Goal: Task Accomplishment & Management: Use online tool/utility

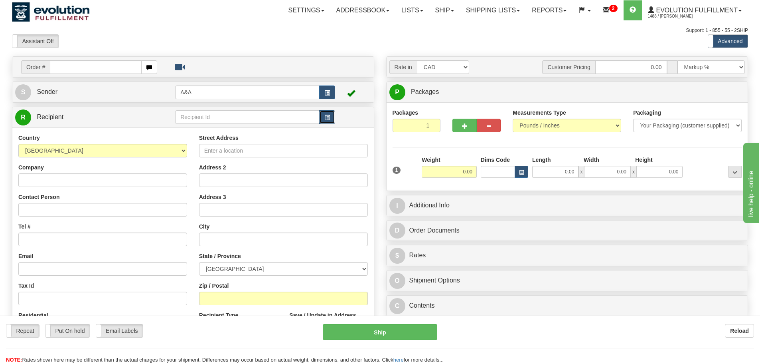
click at [325, 119] on span "button" at bounding box center [327, 117] width 6 height 5
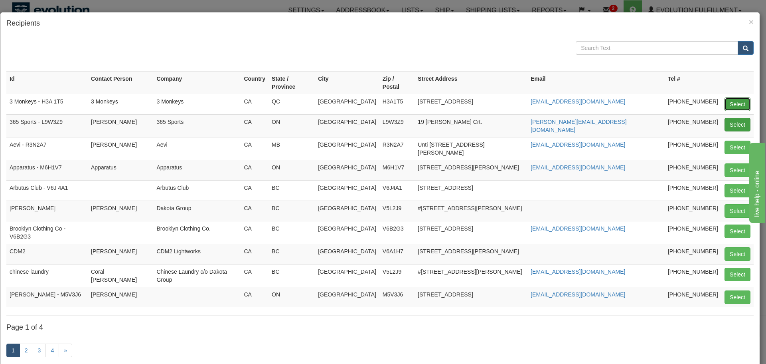
click at [735, 97] on button "Select" at bounding box center [738, 104] width 26 height 14
type input "3 Monkeys - H3A 1T5"
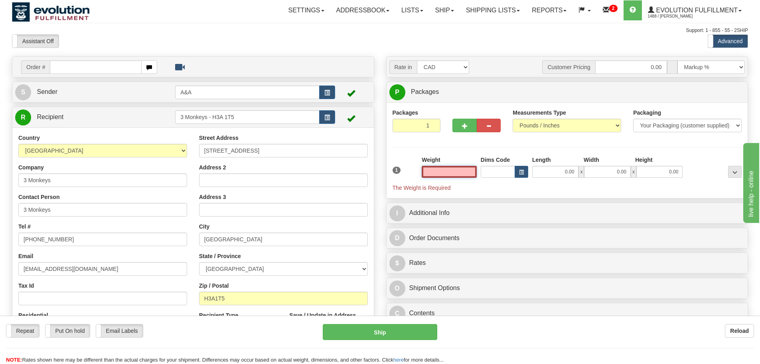
drag, startPoint x: 471, startPoint y: 172, endPoint x: 551, endPoint y: 173, distance: 79.4
click at [551, 173] on div "1 Weight Dims Code Length x" at bounding box center [568, 174] width 354 height 36
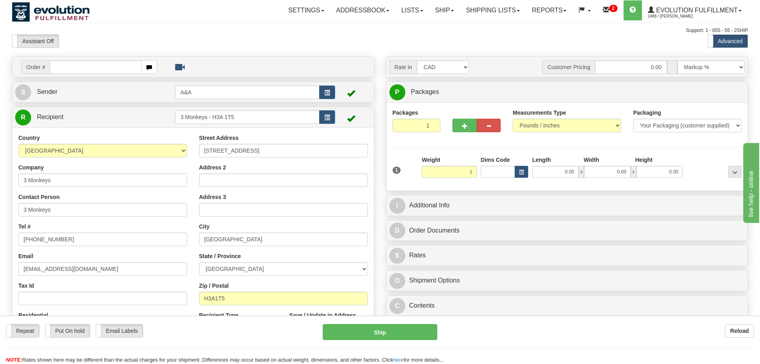
type input "1.00"
click at [680, 154] on div "Packages 1 1 Measurements Type" at bounding box center [568, 147] width 350 height 76
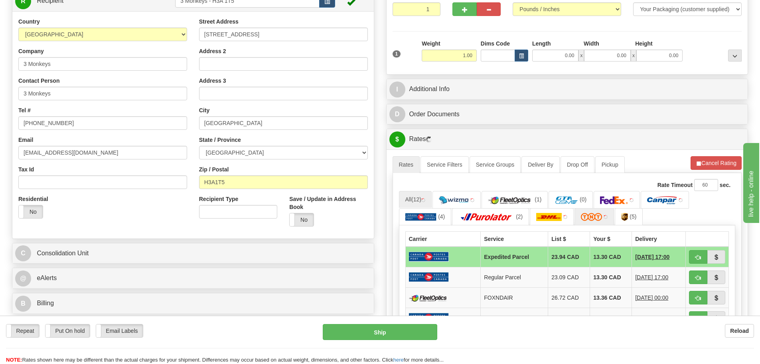
scroll to position [200, 0]
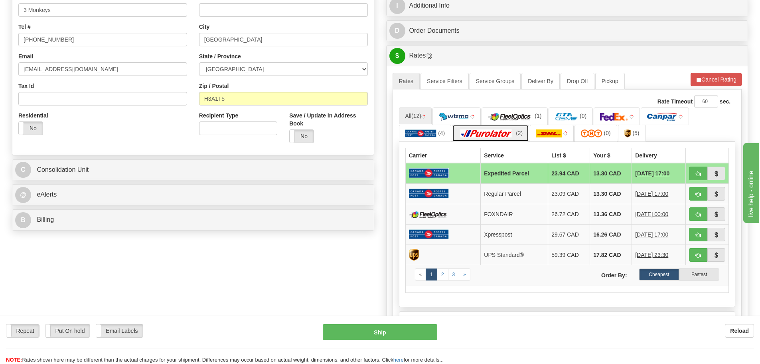
click at [517, 134] on span "(2)" at bounding box center [519, 133] width 7 height 6
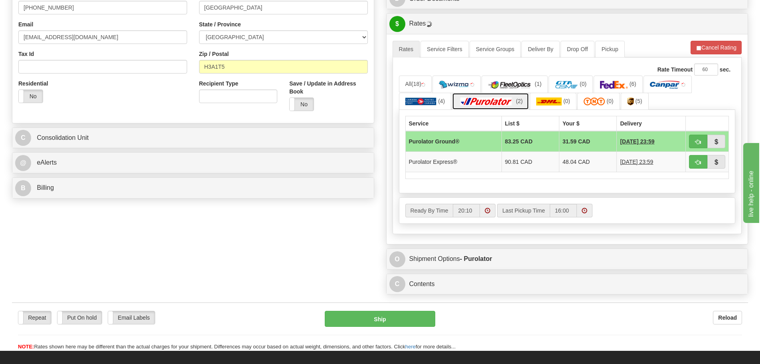
scroll to position [279, 0]
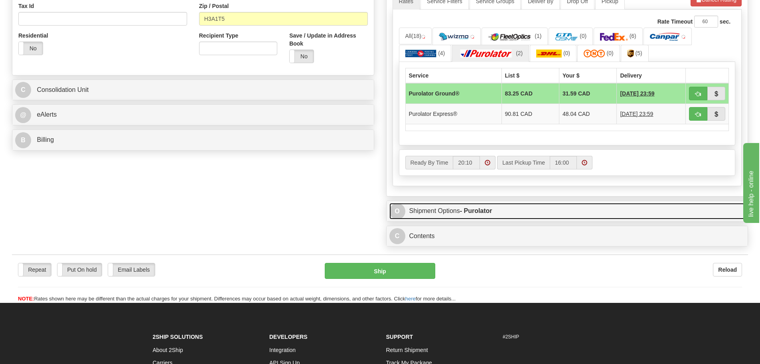
click at [508, 210] on link "O Shipment Options - Purolator" at bounding box center [567, 211] width 356 height 16
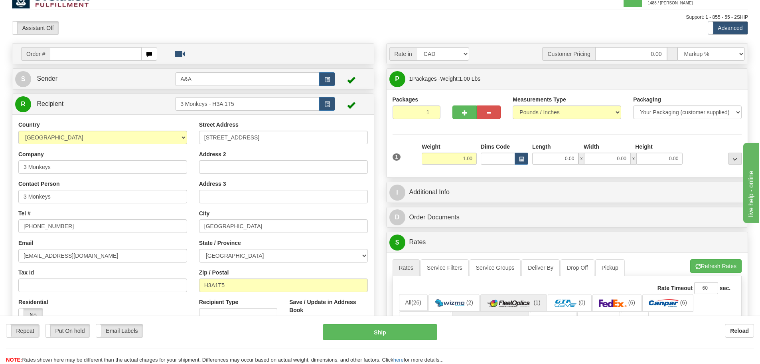
scroll to position [0, 0]
